Goal: Task Accomplishment & Management: Manage account settings

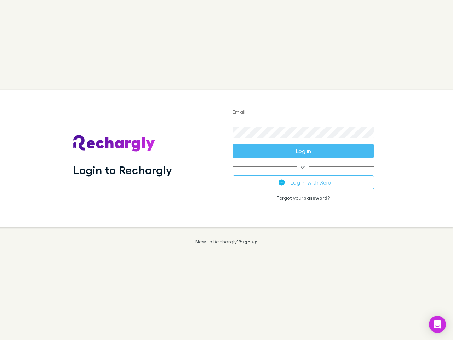
click at [226, 170] on div "Login to Rechargly" at bounding box center [147, 158] width 159 height 137
click at [303, 113] on input "Email" at bounding box center [303, 112] width 142 height 11
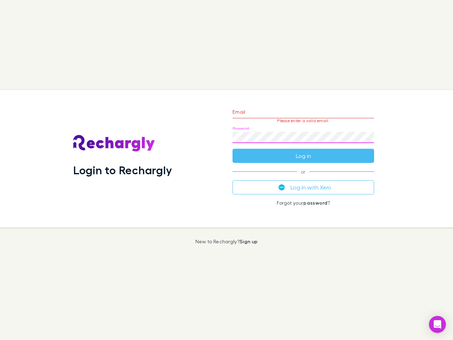
click at [303, 151] on form "Email Please enter a valid email. Password Log in" at bounding box center [303, 132] width 142 height 62
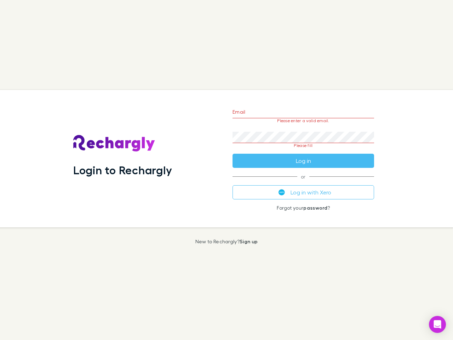
click at [303, 182] on div "Email Please enter a valid email. Password Please fill Log in or Log in with Xe…" at bounding box center [303, 158] width 153 height 137
click at [437, 324] on icon "Open Intercom Messenger" at bounding box center [437, 324] width 7 height 8
